Goal: Transaction & Acquisition: Download file/media

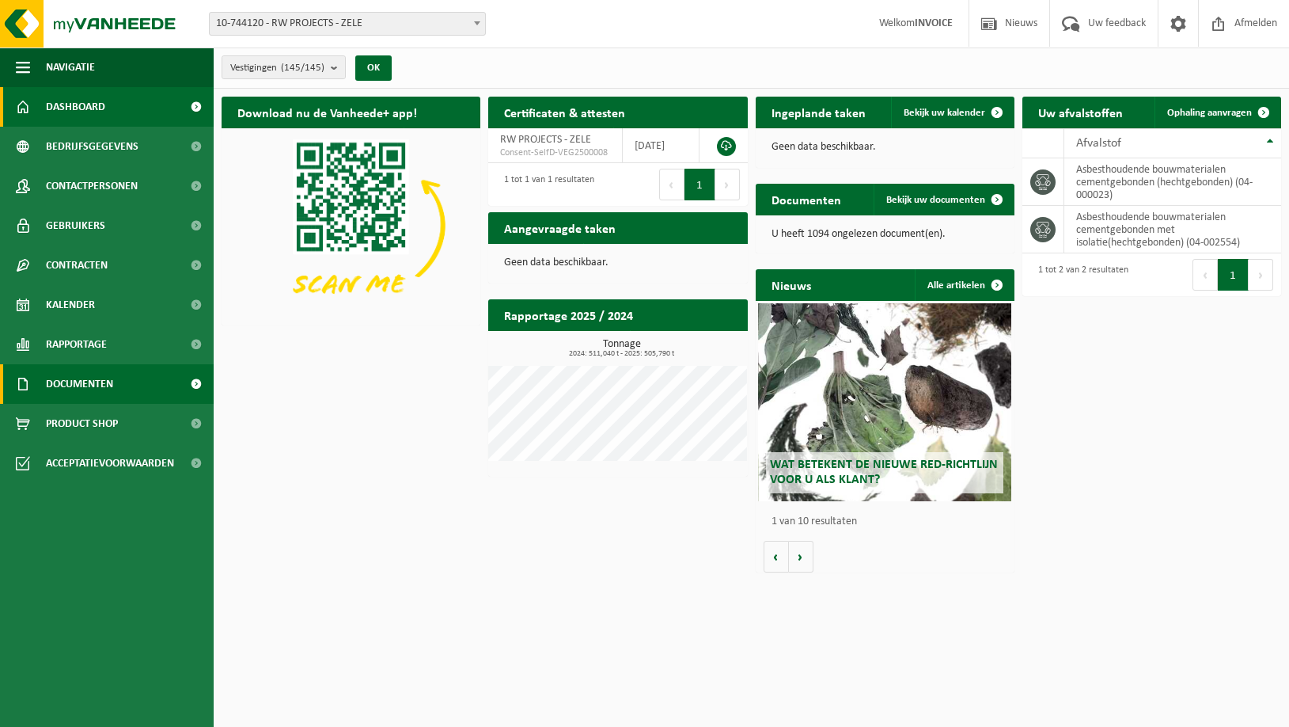
click at [85, 389] on span "Documenten" at bounding box center [79, 384] width 67 height 40
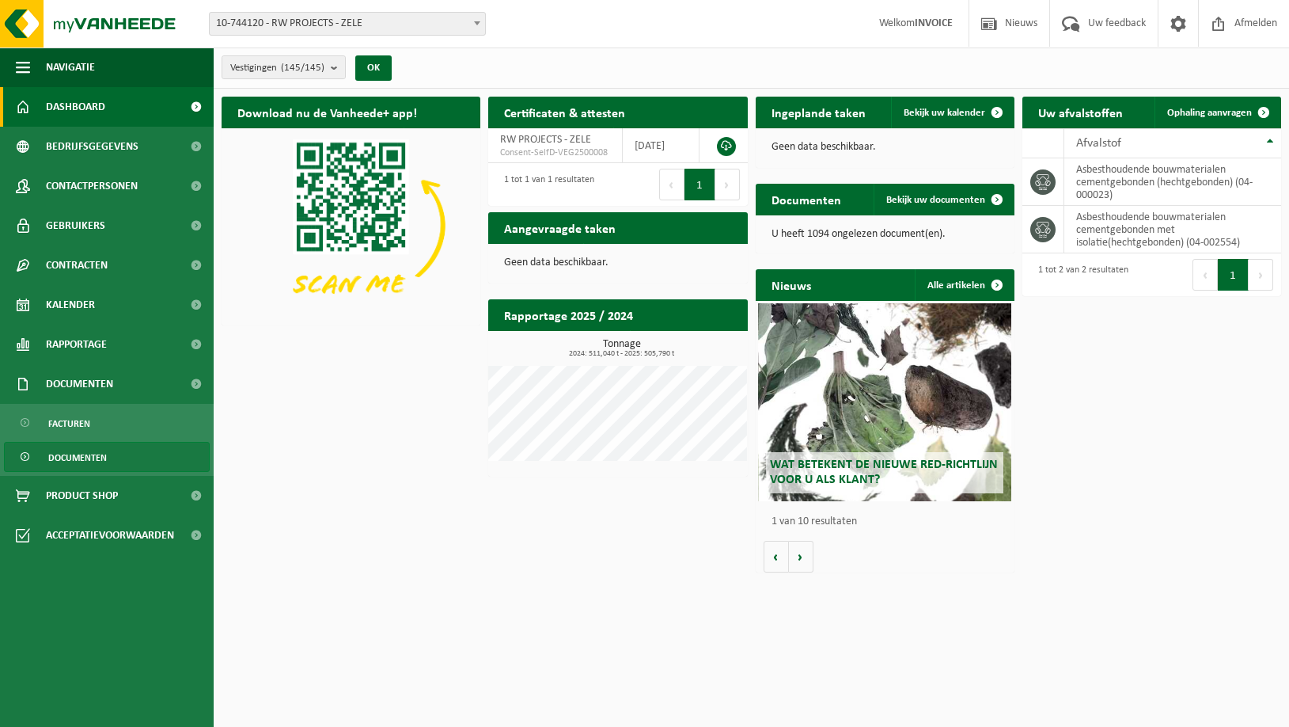
click at [80, 462] on span "Documenten" at bounding box center [77, 457] width 59 height 30
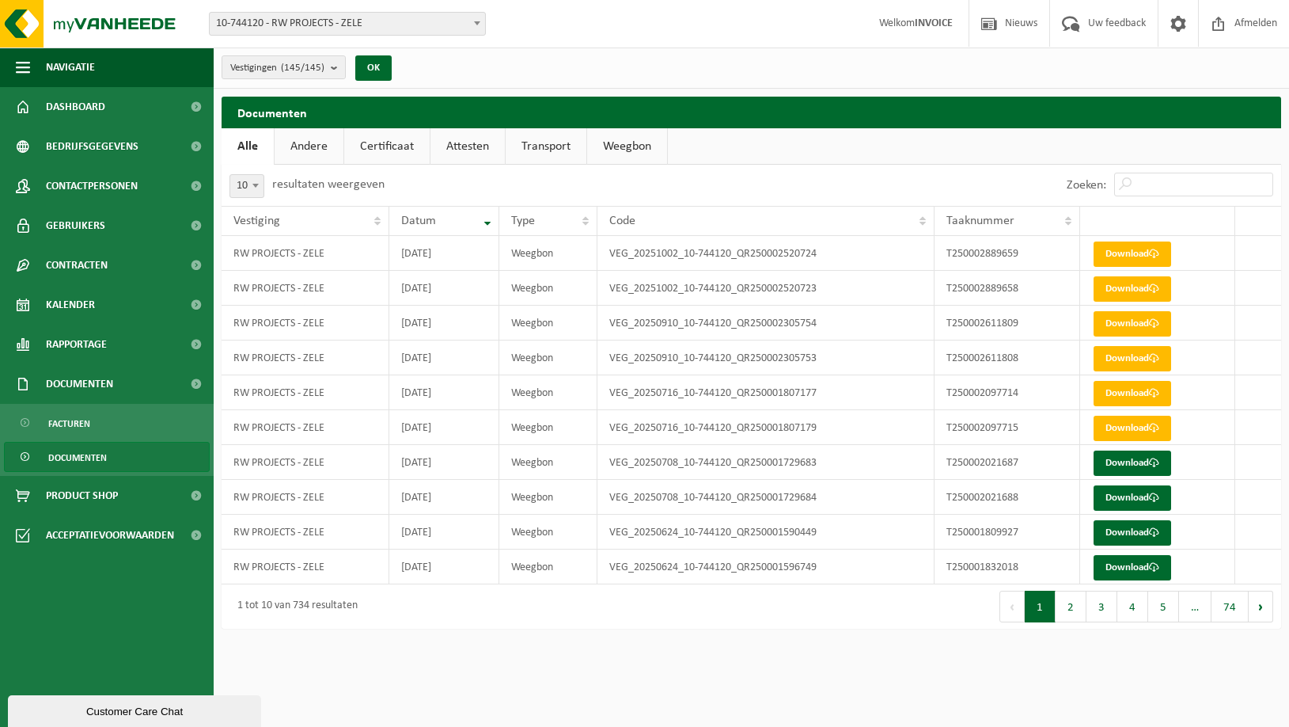
click at [1072, 601] on button "2" at bounding box center [1071, 606] width 31 height 32
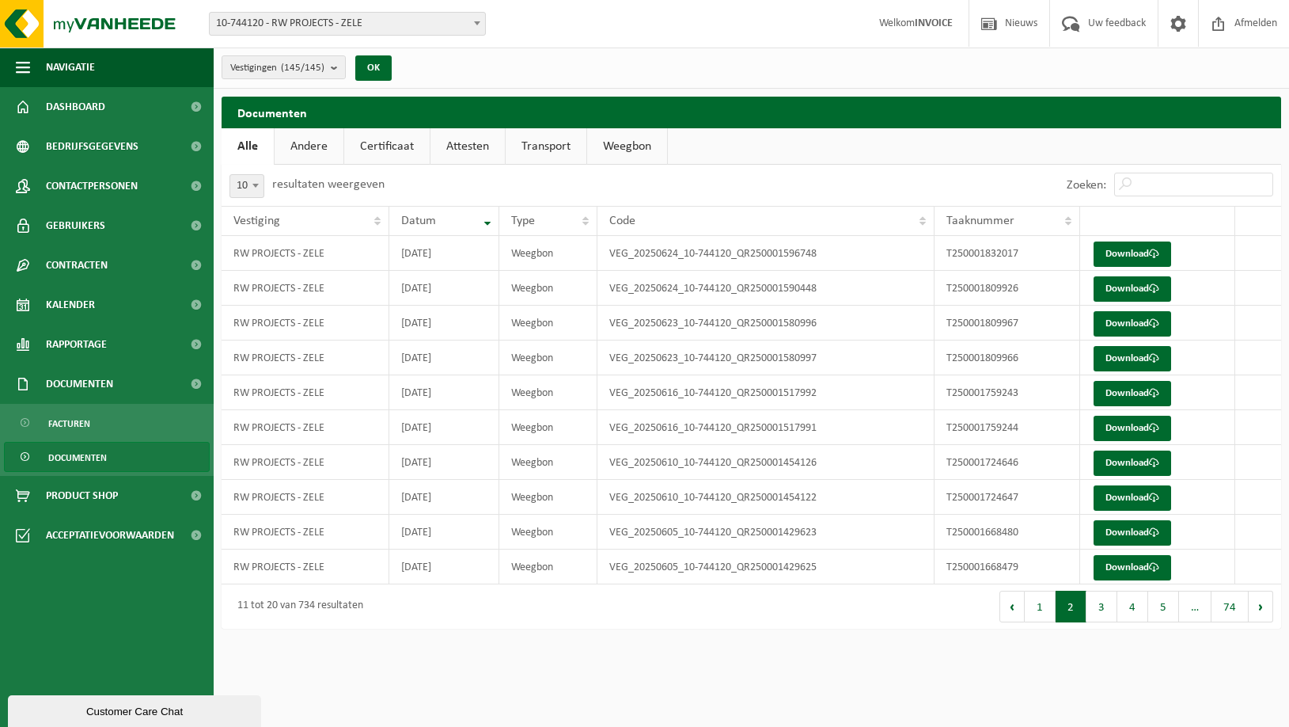
click at [1112, 604] on button "3" at bounding box center [1102, 606] width 31 height 32
click at [1144, 605] on button "4" at bounding box center [1133, 606] width 31 height 32
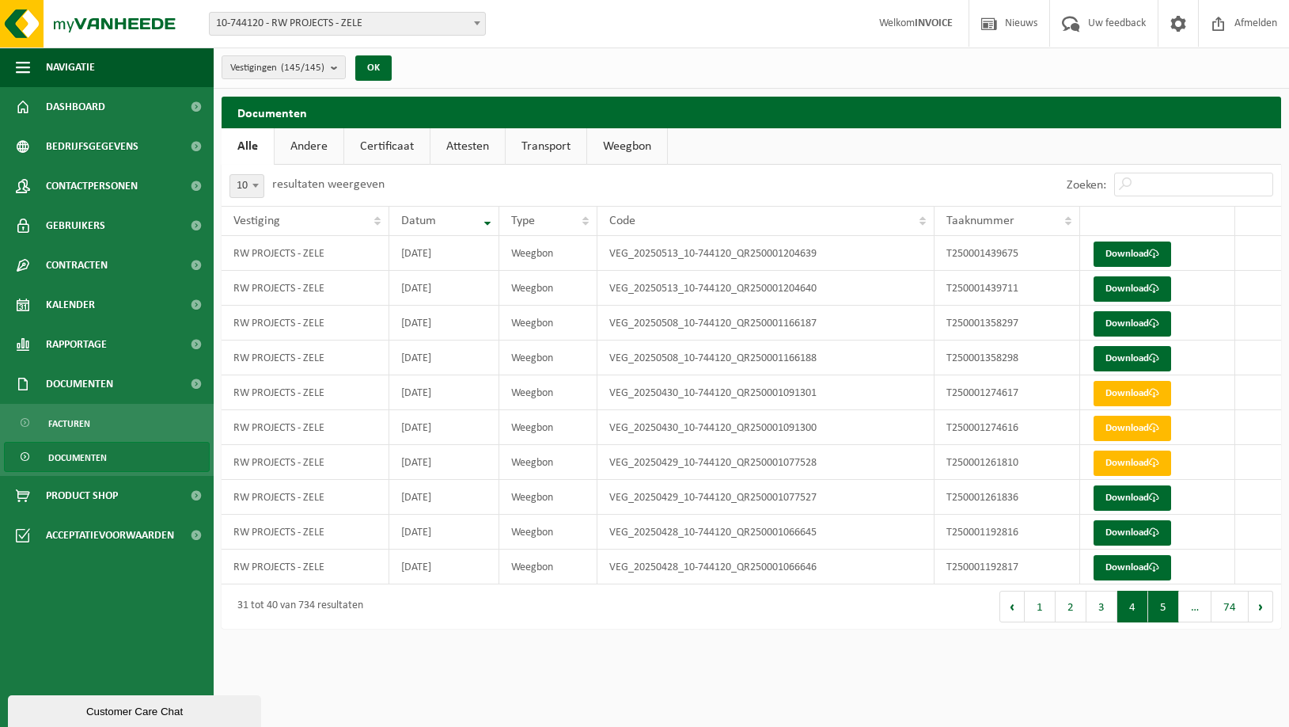
click at [1175, 602] on button "5" at bounding box center [1163, 606] width 31 height 32
click at [1175, 602] on button "6" at bounding box center [1163, 606] width 31 height 32
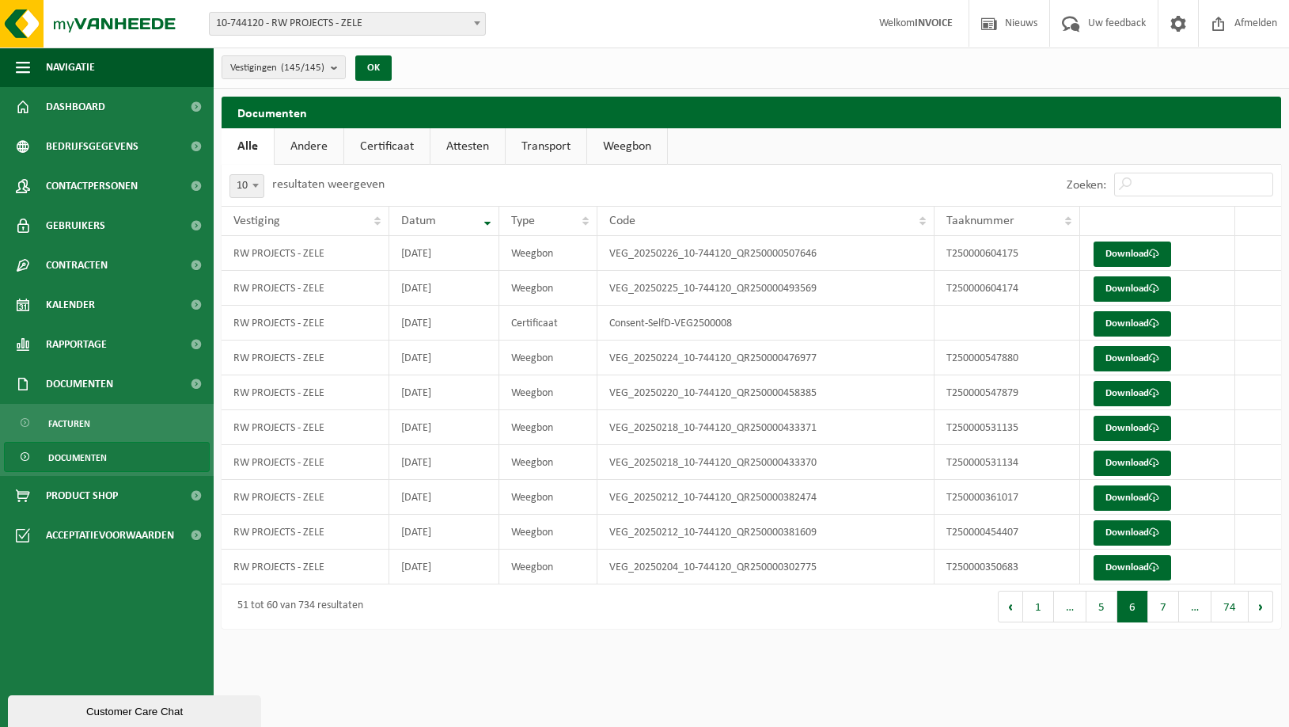
click at [1171, 605] on button "7" at bounding box center [1163, 606] width 31 height 32
click at [1100, 612] on button "6" at bounding box center [1102, 606] width 31 height 32
click at [1034, 507] on td "T250000361017" at bounding box center [1008, 497] width 146 height 35
click at [999, 503] on td "T250000361017" at bounding box center [1008, 497] width 146 height 35
click at [1023, 450] on td "T250000531134" at bounding box center [1008, 462] width 146 height 35
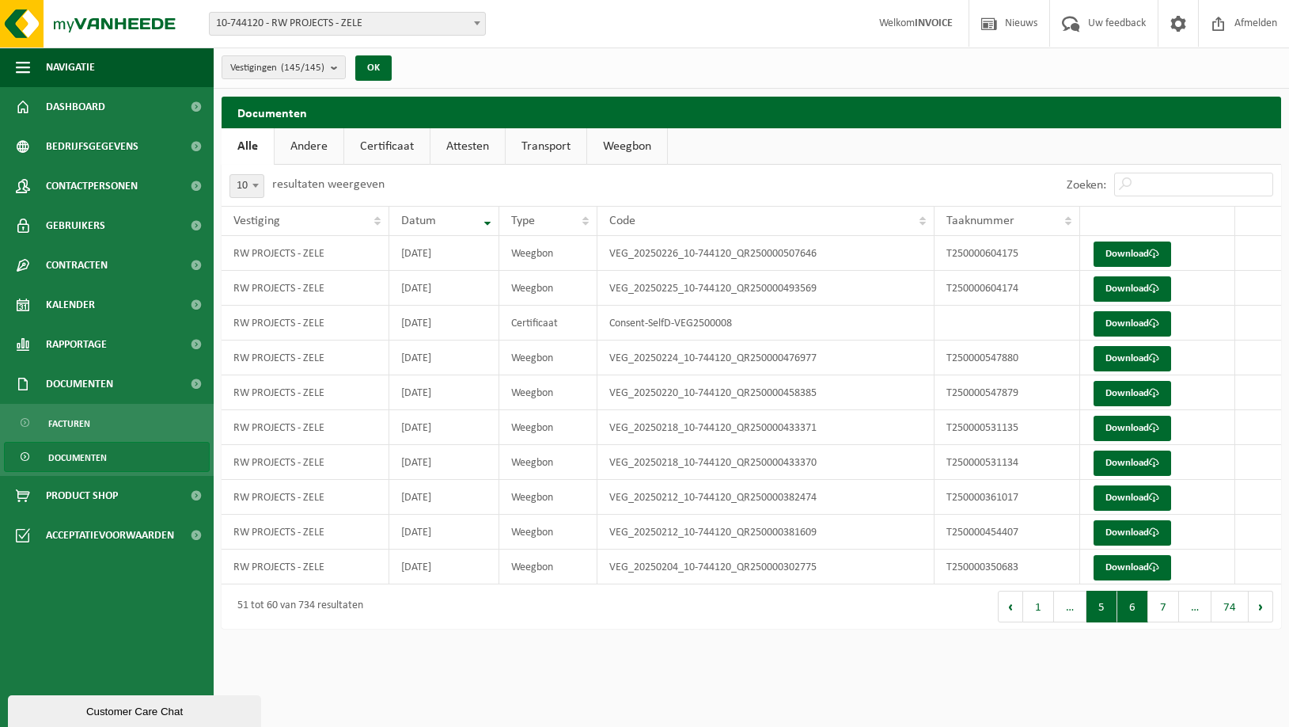
click at [1106, 604] on button "5" at bounding box center [1102, 606] width 31 height 32
click at [1114, 603] on button "4" at bounding box center [1102, 606] width 31 height 32
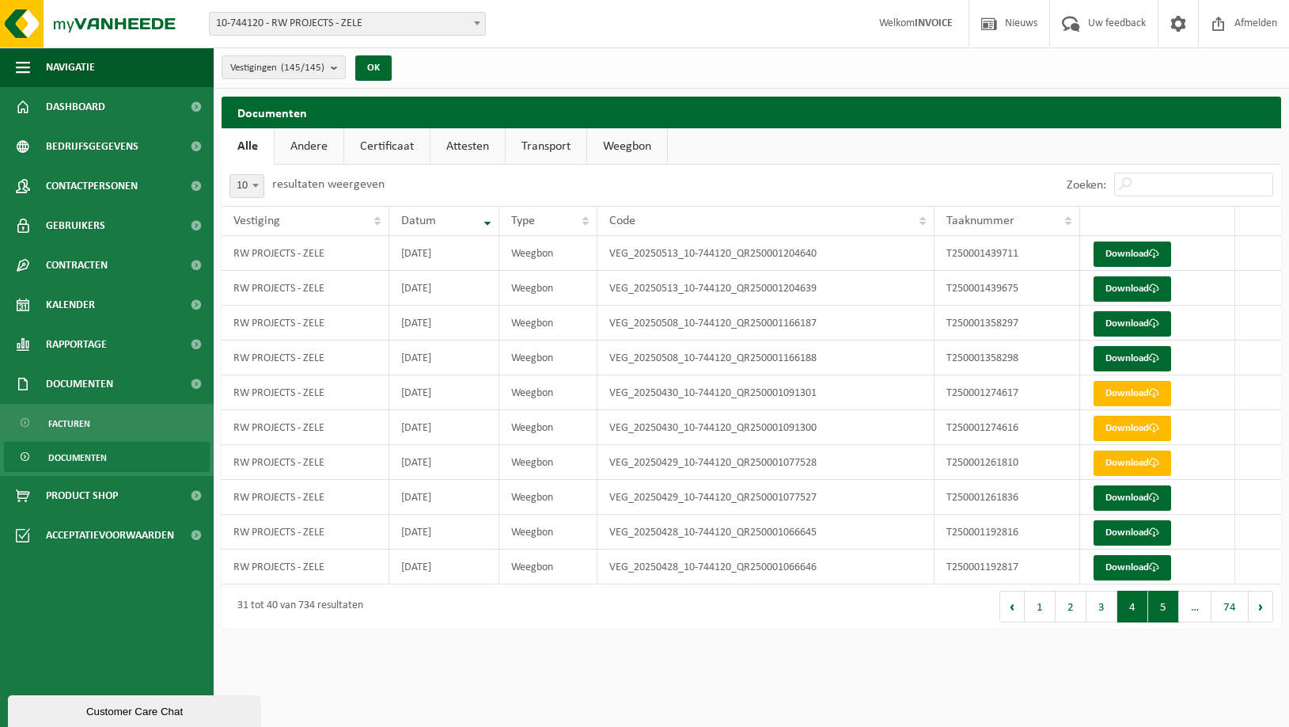
click at [1164, 603] on button "5" at bounding box center [1163, 606] width 31 height 32
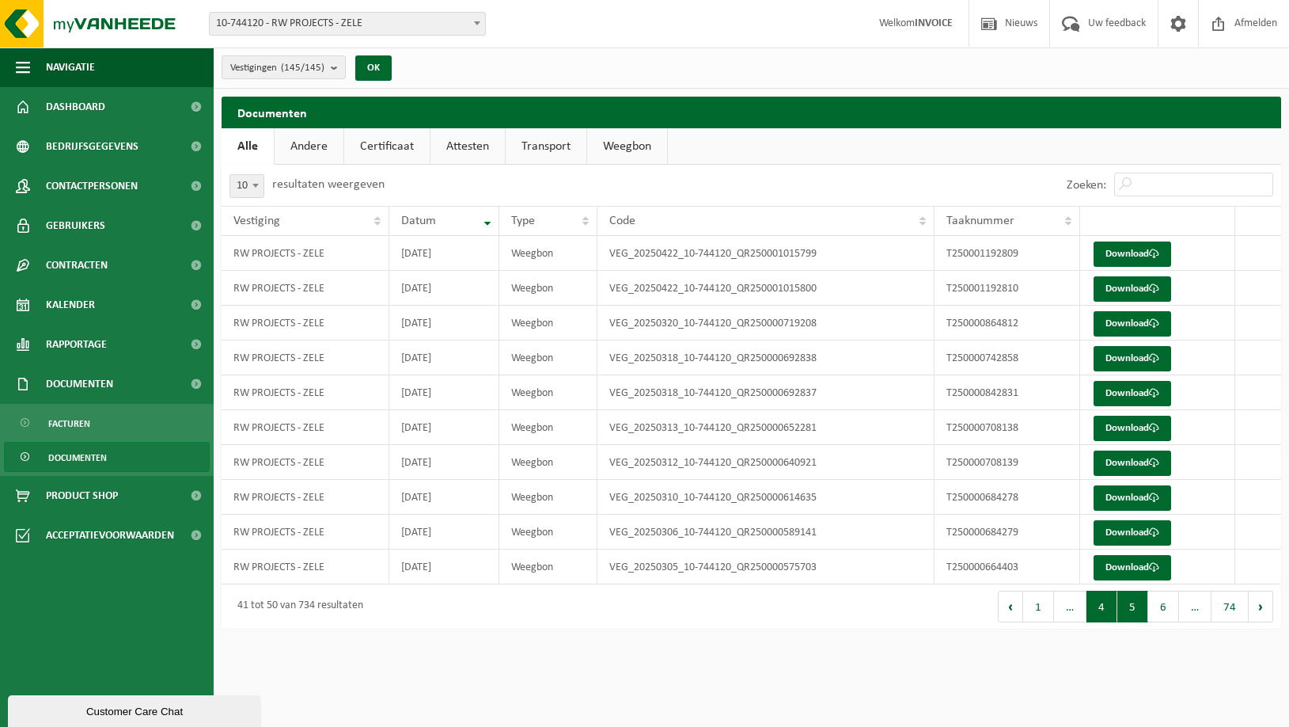
click at [1111, 605] on button "4" at bounding box center [1102, 606] width 31 height 32
click at [1100, 613] on button "3" at bounding box center [1102, 606] width 31 height 32
click at [1080, 605] on button "2" at bounding box center [1071, 606] width 31 height 32
click at [1049, 605] on button "1" at bounding box center [1040, 606] width 31 height 32
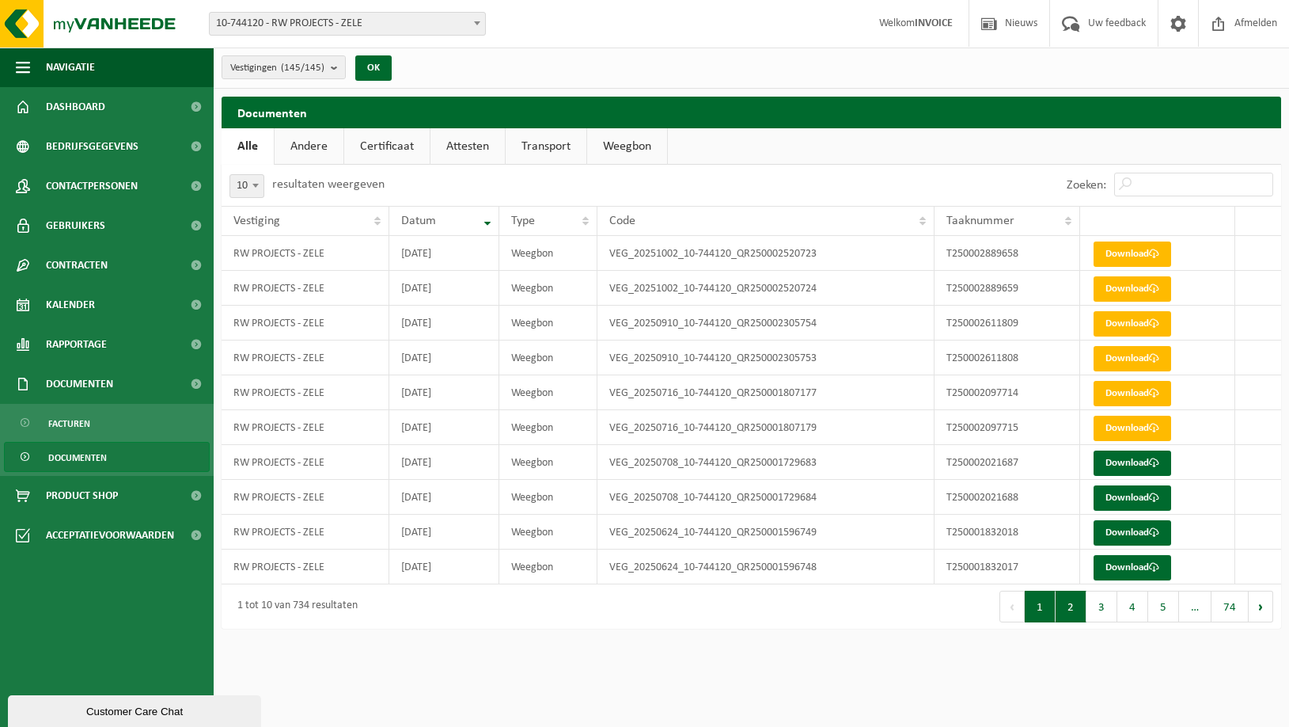
click at [1072, 603] on button "2" at bounding box center [1071, 606] width 31 height 32
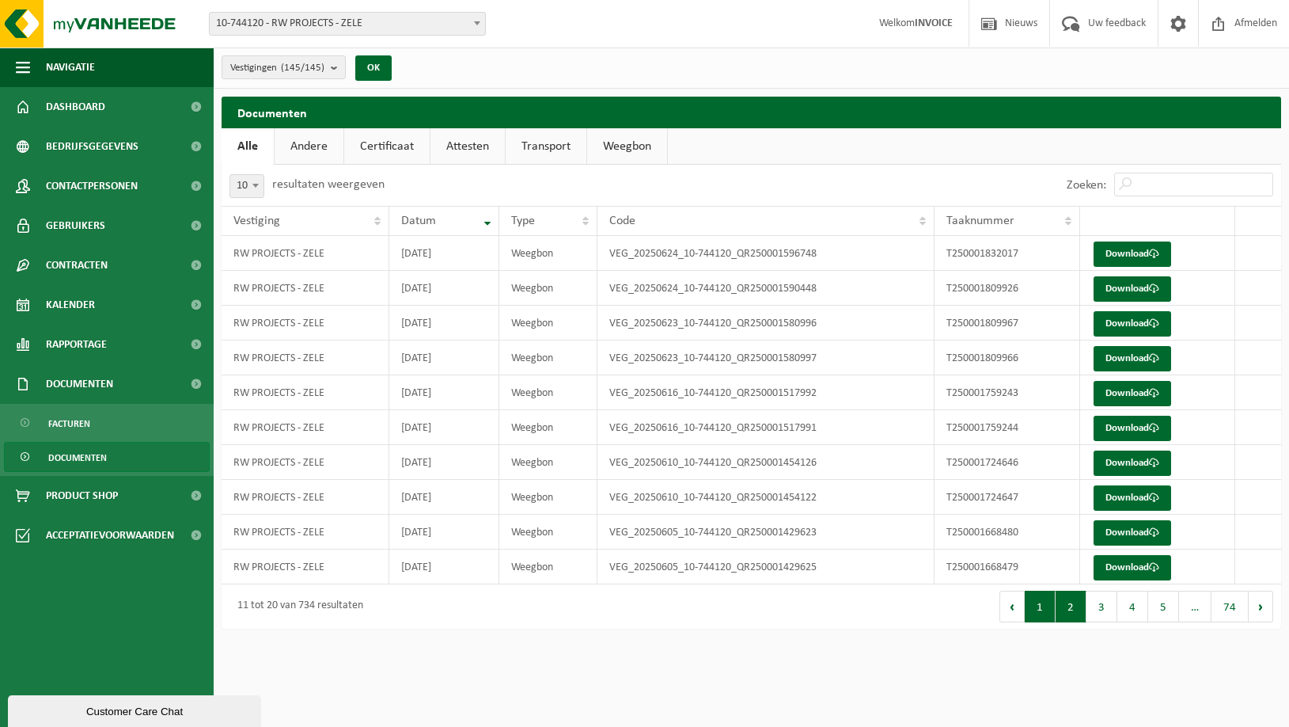
click at [1055, 608] on button "1" at bounding box center [1040, 606] width 31 height 32
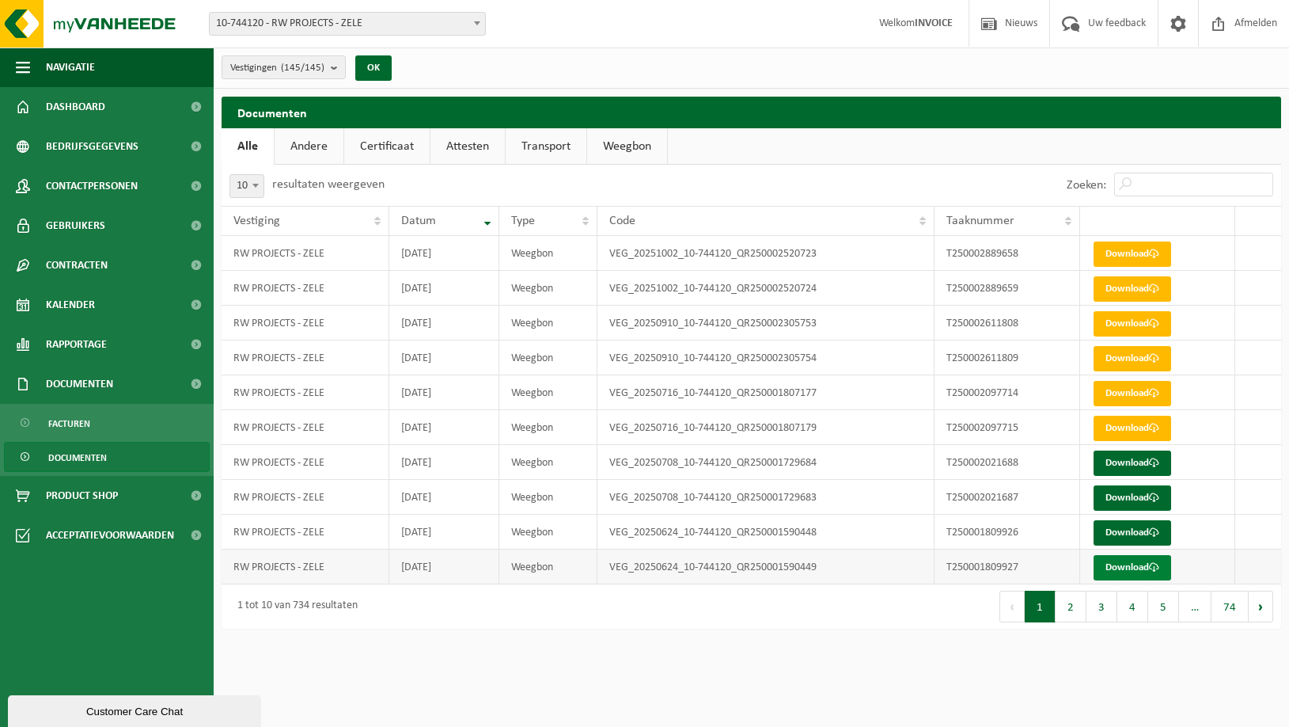
click at [1127, 567] on link "Download" at bounding box center [1133, 567] width 78 height 25
click at [1122, 529] on link "Download" at bounding box center [1133, 532] width 78 height 25
click at [1121, 491] on link "Download" at bounding box center [1133, 497] width 78 height 25
click at [1112, 459] on link "Download" at bounding box center [1133, 462] width 78 height 25
click at [1137, 284] on link "Download" at bounding box center [1133, 288] width 78 height 25
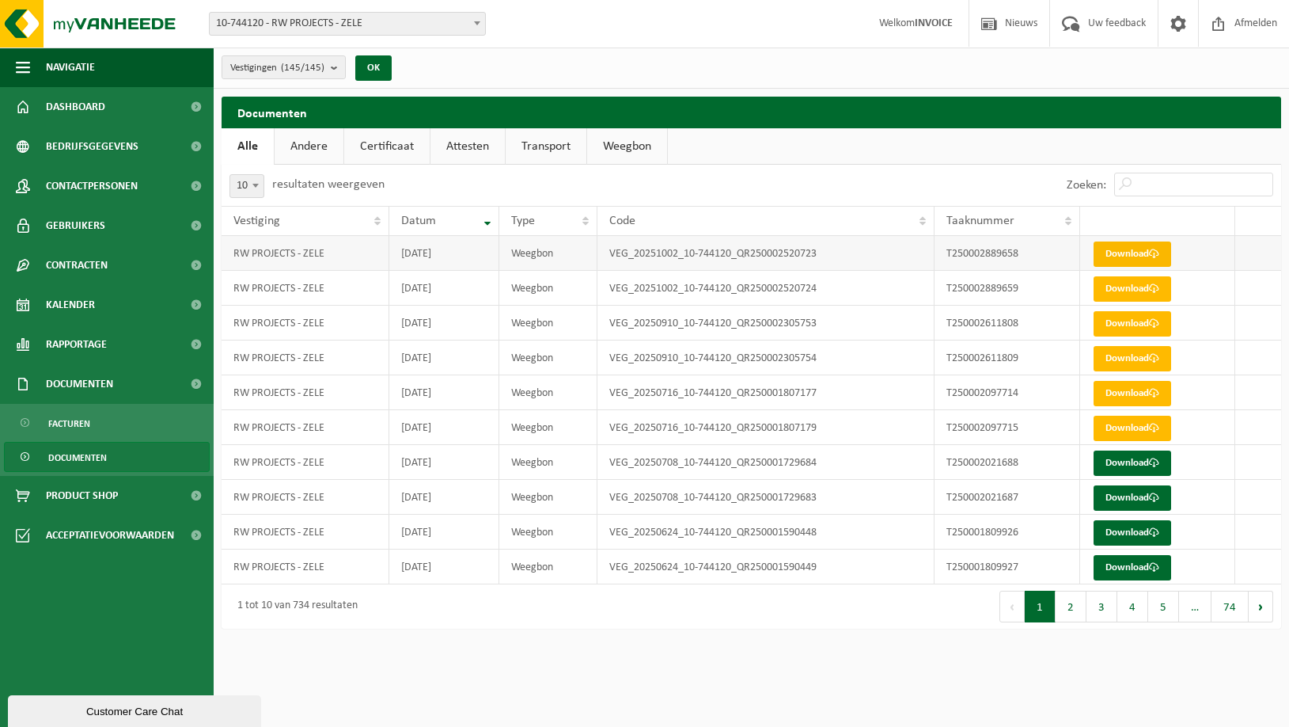
click at [1123, 262] on link "Download" at bounding box center [1133, 253] width 78 height 25
click at [849, 108] on h2 "Documenten" at bounding box center [752, 112] width 1060 height 31
click at [790, 184] on div "Zoeken:" at bounding box center [1017, 185] width 530 height 41
